Goal: Task Accomplishment & Management: Use online tool/utility

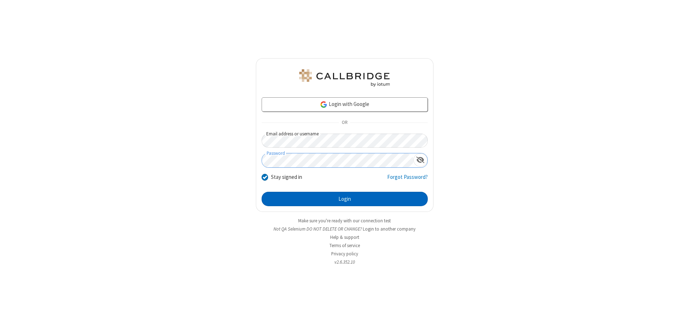
click at [344, 199] on button "Login" at bounding box center [345, 199] width 166 height 14
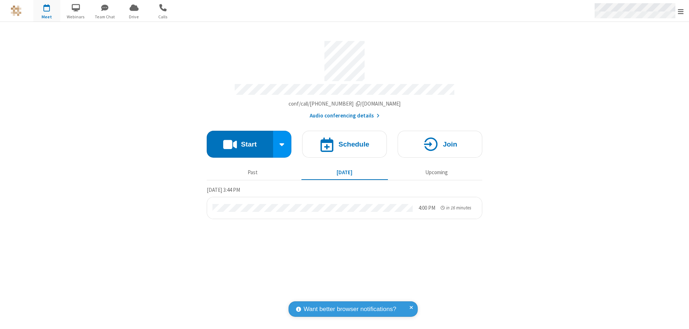
click at [681, 11] on span "Open menu" at bounding box center [681, 11] width 6 height 7
click at [134, 17] on span "Drive" at bounding box center [134, 17] width 27 height 6
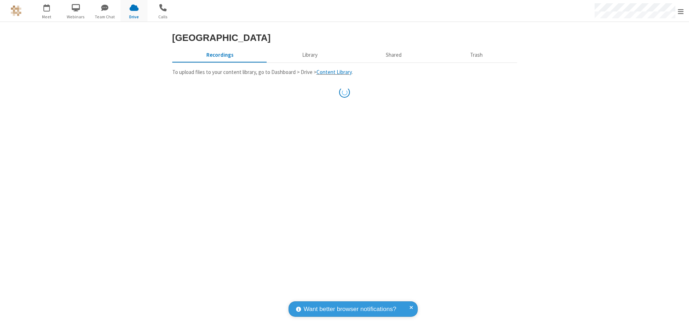
click at [309, 62] on button "Library" at bounding box center [310, 55] width 84 height 14
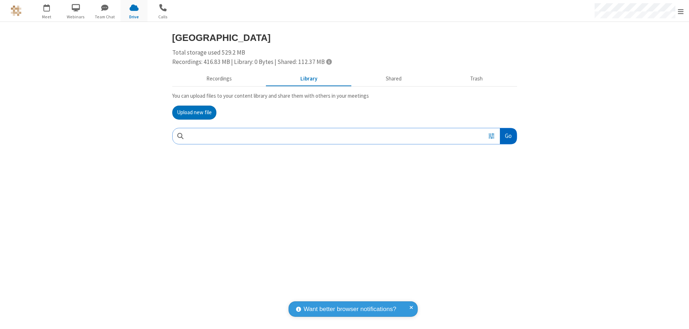
click at [508, 136] on button "Go" at bounding box center [508, 136] width 17 height 16
click at [194, 112] on button "Upload new file" at bounding box center [194, 112] width 44 height 14
